Goal: Use online tool/utility: Utilize a website feature to perform a specific function

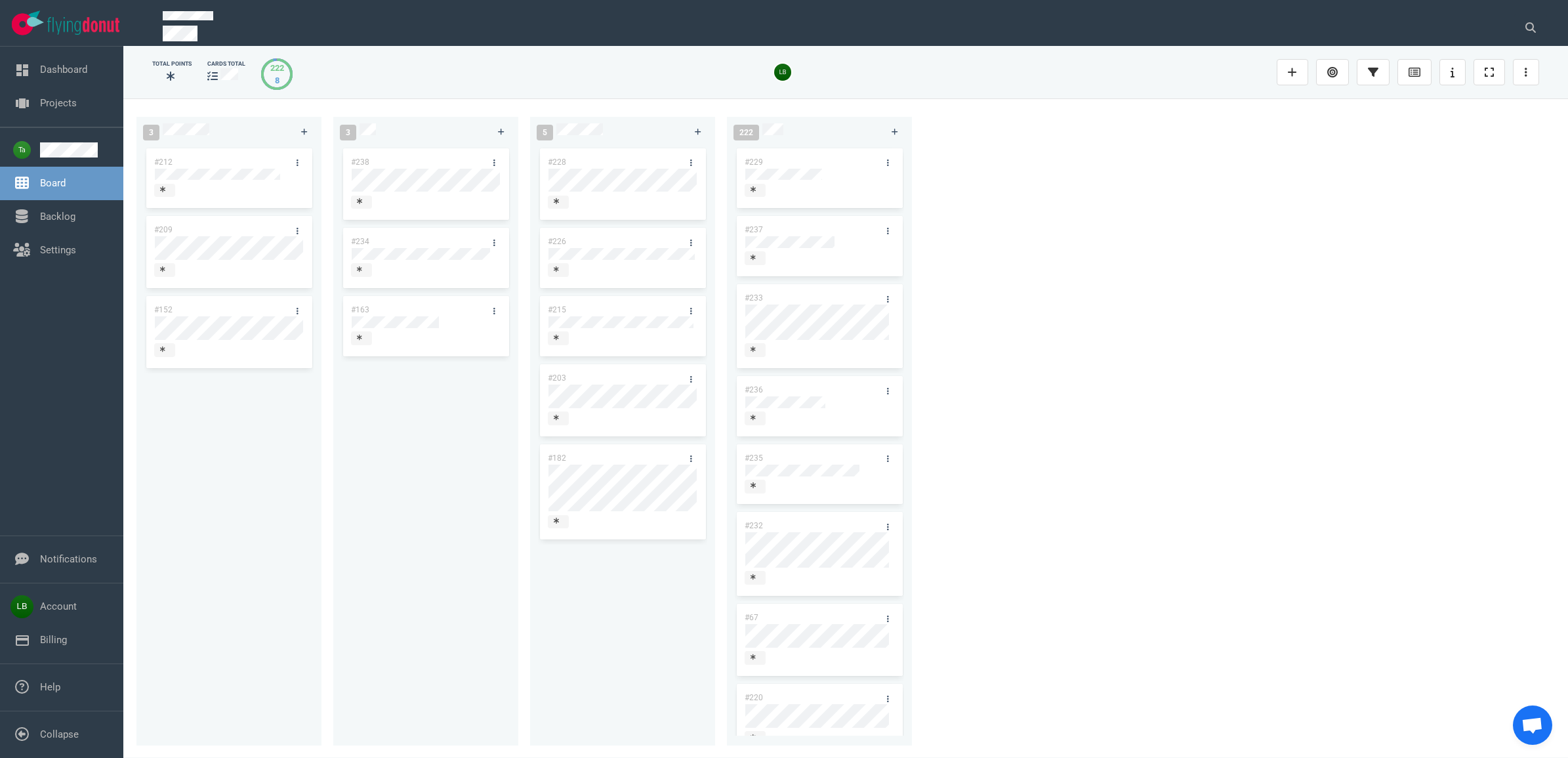
click at [621, 578] on div "#228 #226 #215 #203 #182" at bounding box center [623, 438] width 170 height 585
click at [388, 379] on div "#238 #234 #163" at bounding box center [425, 438] width 170 height 585
drag, startPoint x: 256, startPoint y: 393, endPoint x: 467, endPoint y: 396, distance: 211.0
click at [263, 393] on div "#212 #209 #152" at bounding box center [229, 438] width 170 height 585
click at [467, 396] on div "#238 #234 #163" at bounding box center [425, 438] width 170 height 585
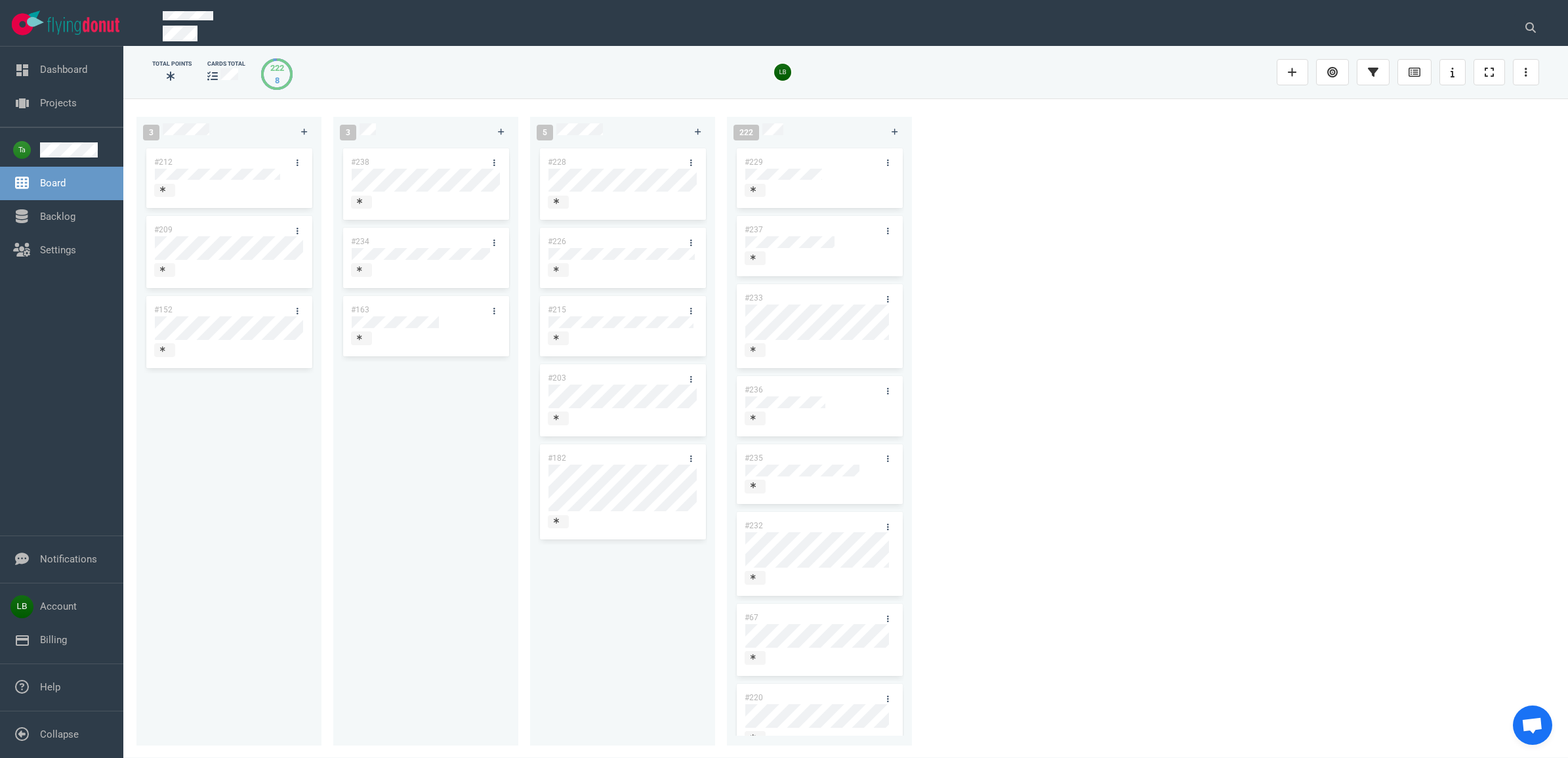
drag, startPoint x: 608, startPoint y: 572, endPoint x: 619, endPoint y: 568, distance: 11.7
click at [610, 572] on div "#228 #226 #215 #203 #182" at bounding box center [623, 438] width 170 height 585
click at [217, 480] on div "#212 #209 #152" at bounding box center [229, 438] width 170 height 585
click at [357, 525] on div "#238 #234 #163" at bounding box center [425, 438] width 170 height 585
click at [611, 624] on div "#228 #226 #215 #203 #182" at bounding box center [623, 438] width 170 height 585
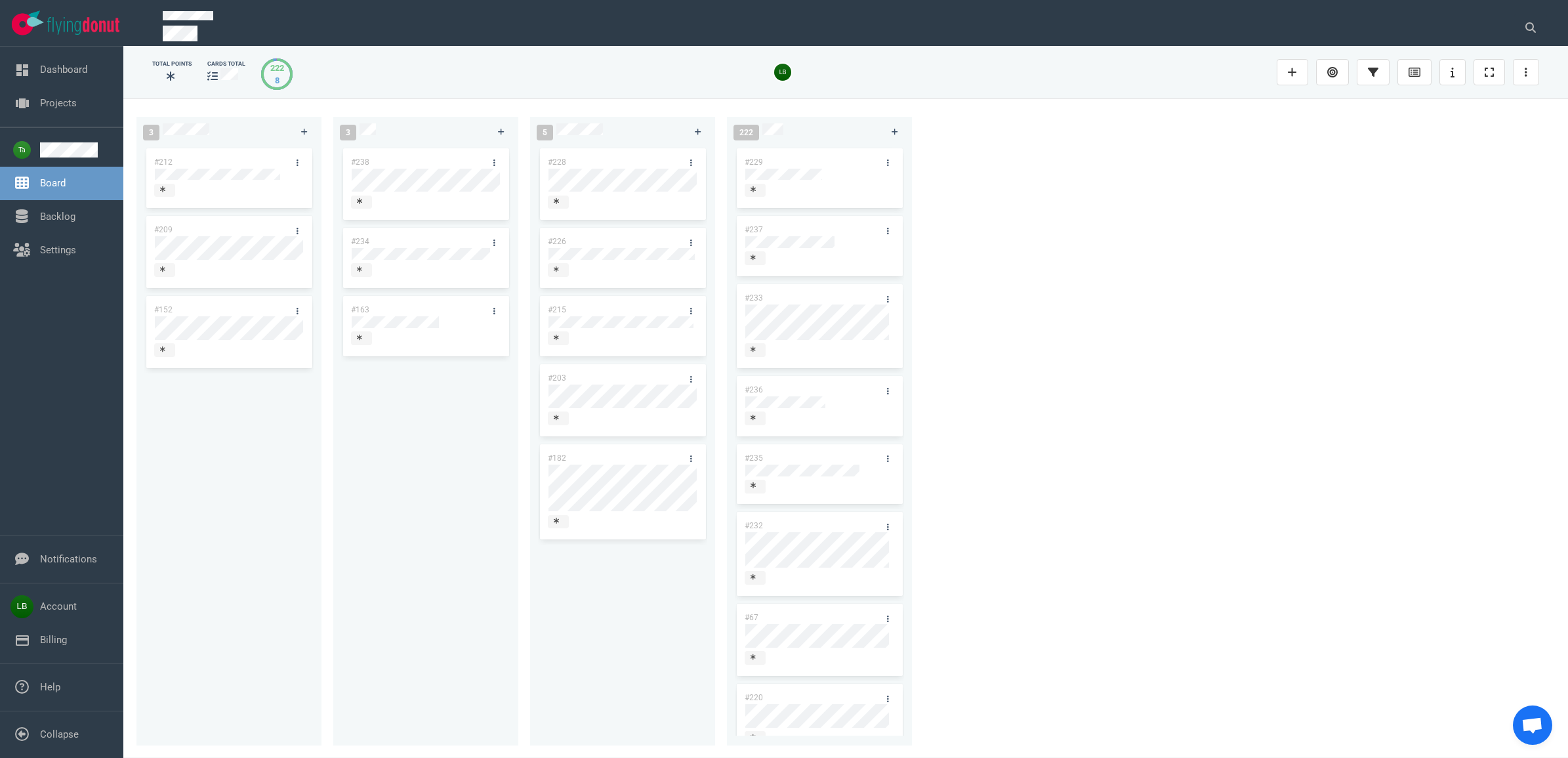
click at [1096, 357] on div "3 #212 #209 #152 3 #238 #234 #163 5 #228 #226 #215 #203 #182 222 #229 #237 #233…" at bounding box center [846, 427] width 1445 height 659
drag, startPoint x: 502, startPoint y: 130, endPoint x: 499, endPoint y: 145, distance: 15.3
click at [500, 130] on icon at bounding box center [501, 132] width 7 height 8
click at [1047, 235] on div "3 #212 #209 #152 3 #239 #238 #234 #163 5 #228 #226 #215 #203 #182 222 #229 #237…" at bounding box center [846, 427] width 1445 height 659
click at [588, 49] on section "Total Points cards total 222 9 3 #212 #209 #152 4 #239 #238 #234 #163 5 #228 #2…" at bounding box center [846, 401] width 1445 height 712
